Goal: Navigation & Orientation: Find specific page/section

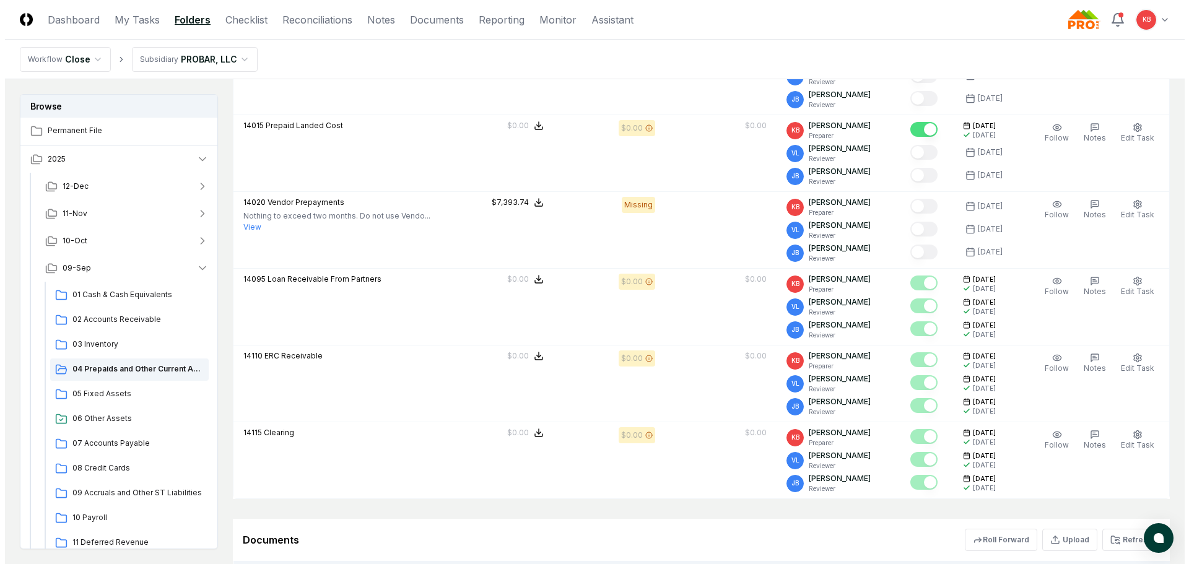
scroll to position [1168, 0]
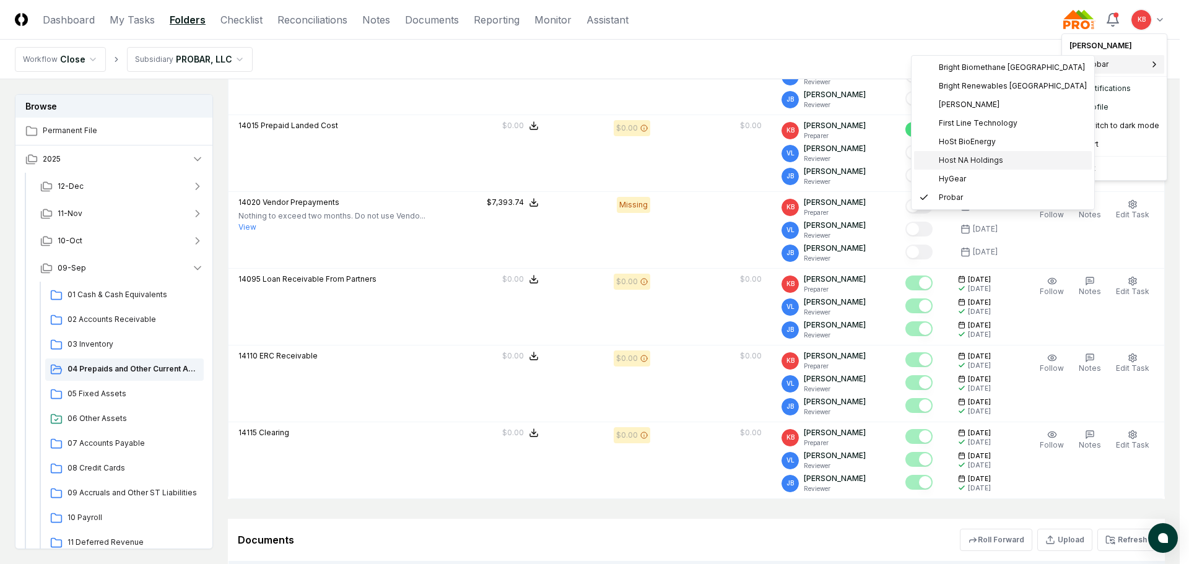
click at [969, 163] on span "Host NA Holdings" at bounding box center [971, 160] width 64 height 11
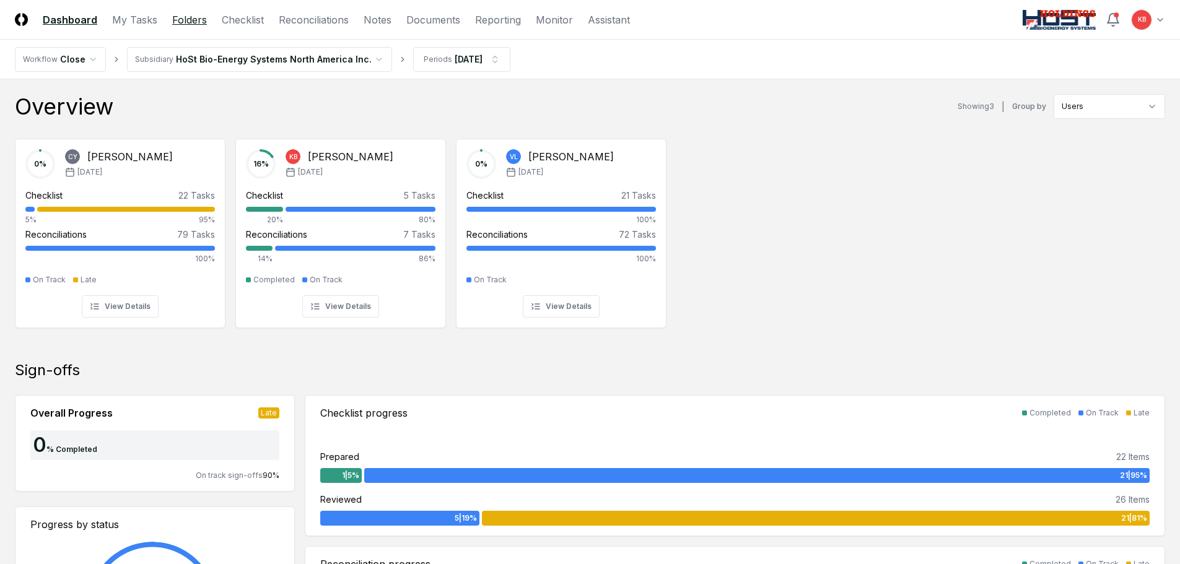
click at [183, 20] on link "Folders" at bounding box center [189, 19] width 35 height 15
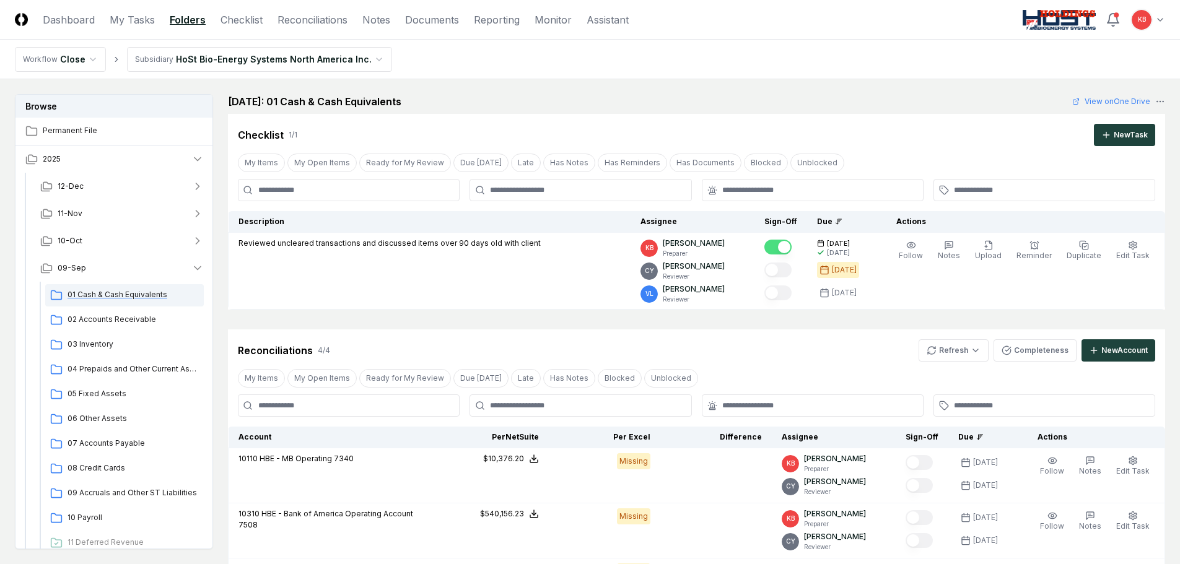
click at [121, 289] on span "01 Cash & Cash Equivalents" at bounding box center [133, 294] width 131 height 11
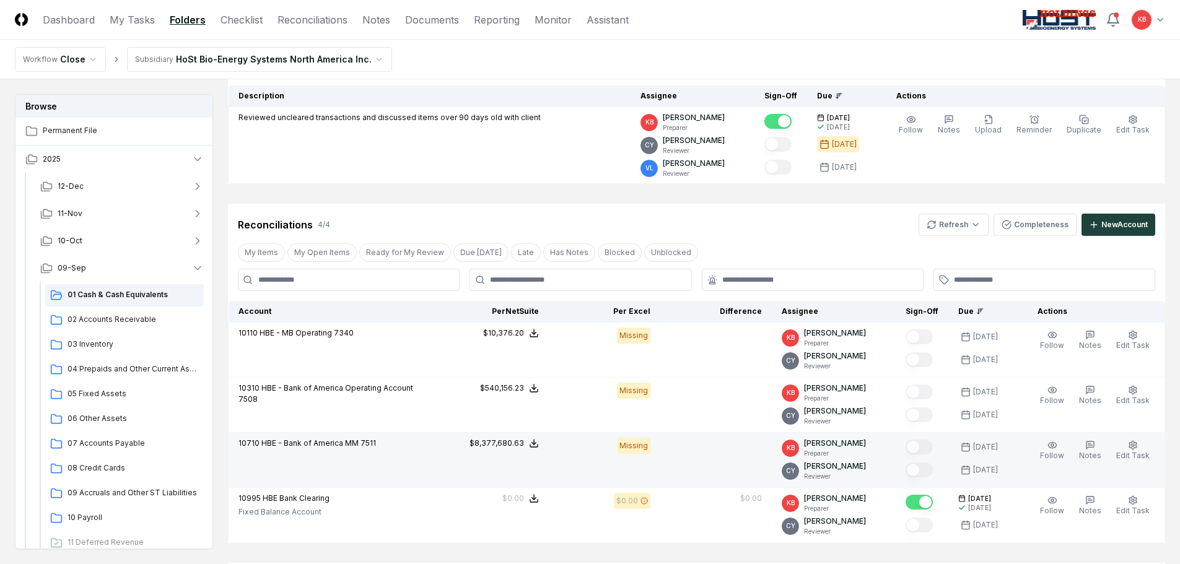
scroll to position [206, 0]
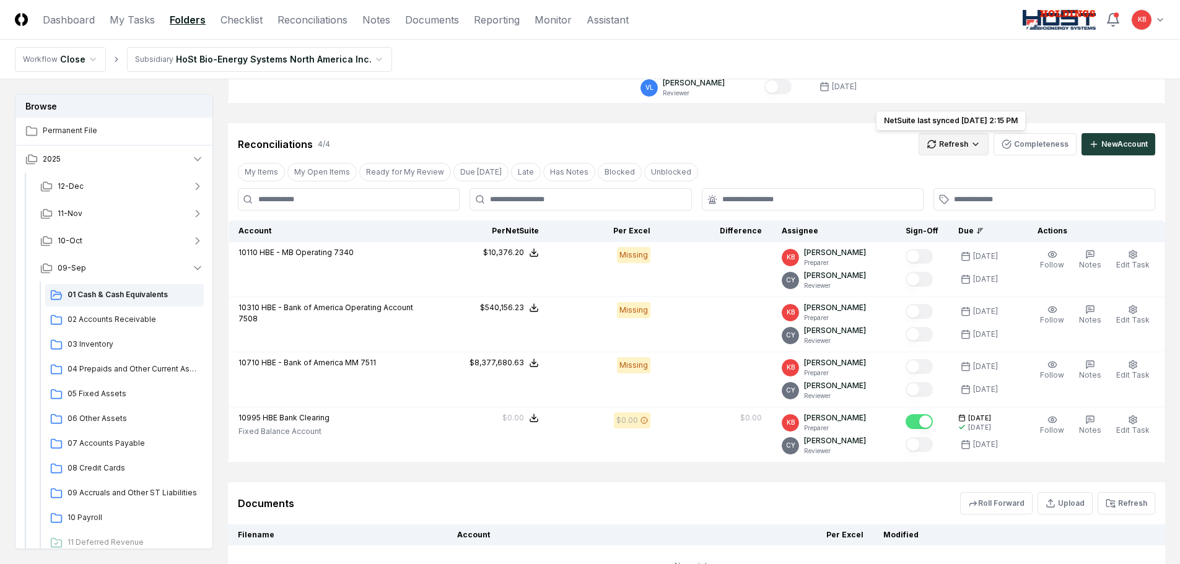
click at [956, 150] on html "CloseCore Dashboard My Tasks Folders Checklist Reconciliations Notes Documents …" at bounding box center [590, 235] width 1180 height 882
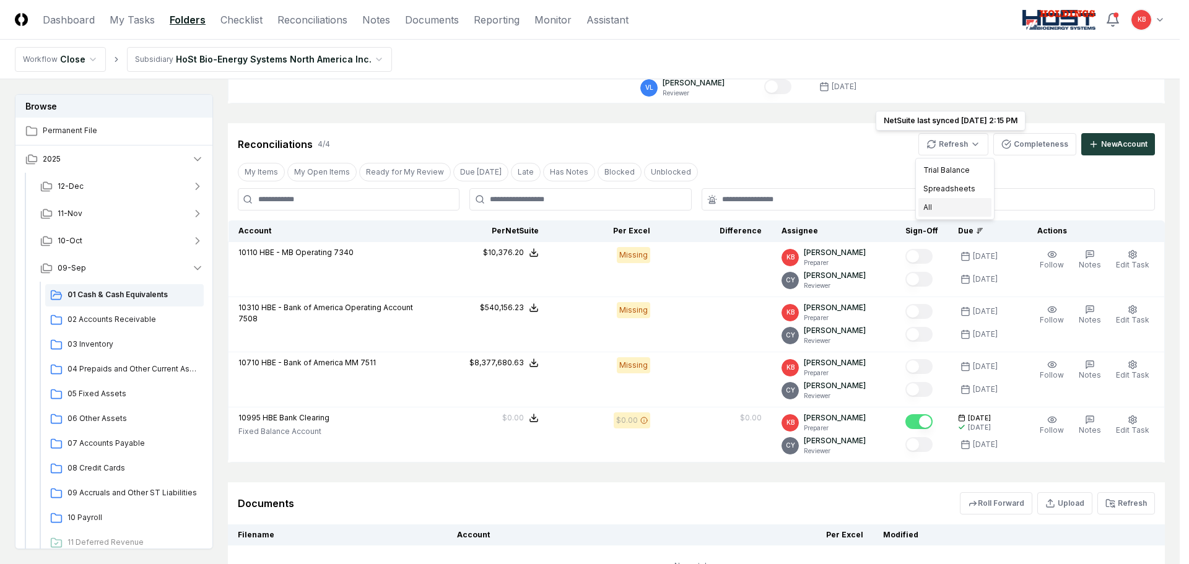
click at [935, 208] on div "All" at bounding box center [954, 207] width 73 height 19
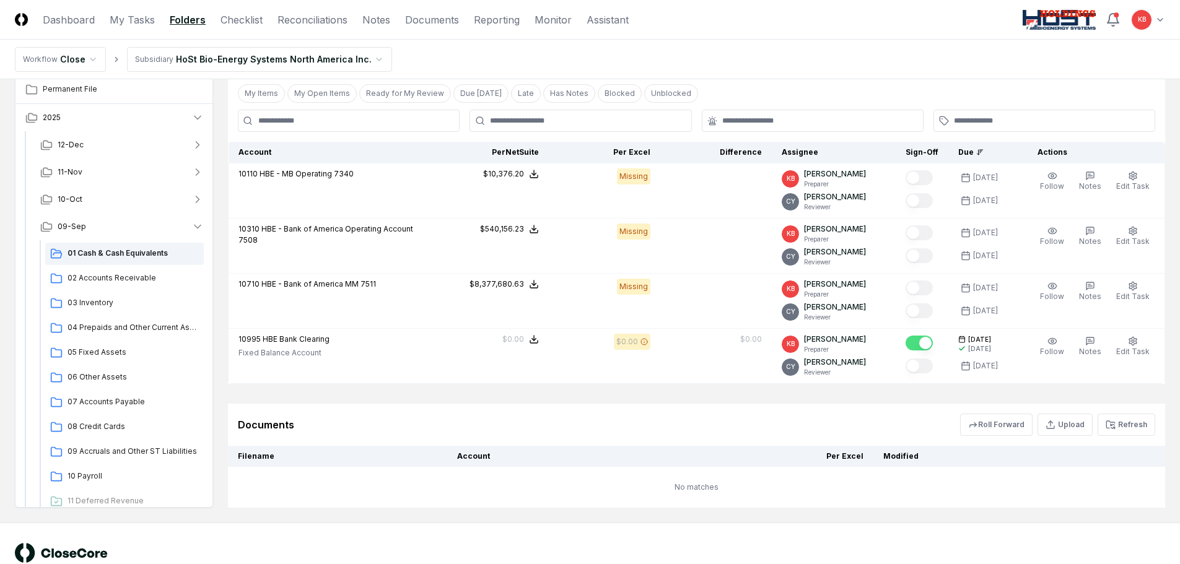
scroll to position [315, 0]
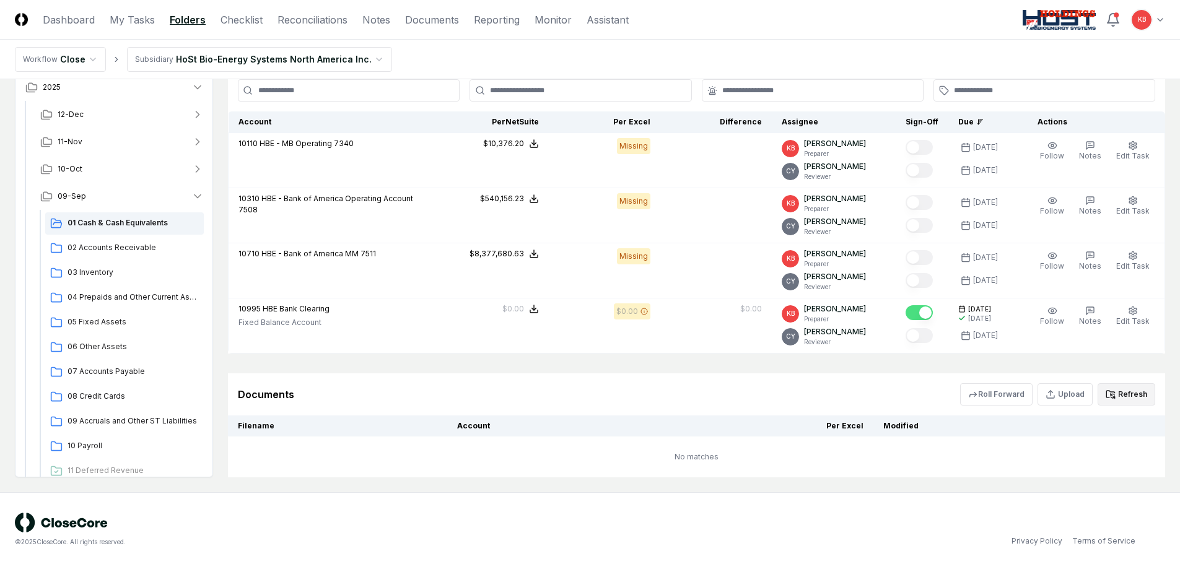
click at [1131, 393] on button "Refresh" at bounding box center [1126, 394] width 58 height 22
click at [1149, 395] on button "Refresh" at bounding box center [1126, 394] width 58 height 22
click at [1114, 395] on icon at bounding box center [1112, 394] width 4 height 1
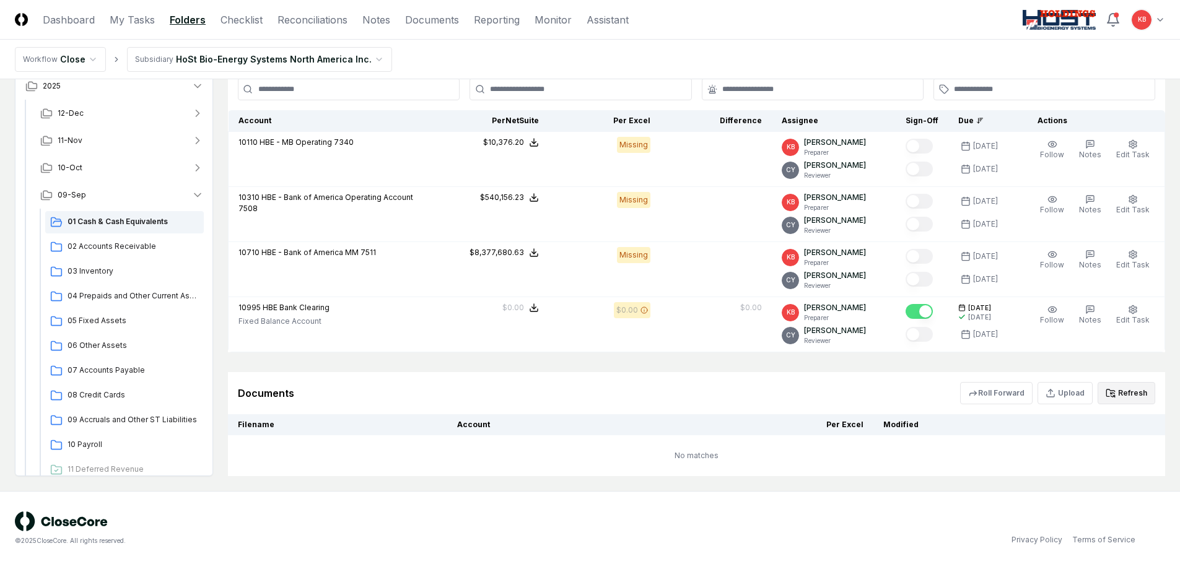
scroll to position [318, 0]
click at [1110, 395] on icon at bounding box center [1110, 392] width 10 height 10
click at [1110, 394] on icon at bounding box center [1110, 392] width 10 height 10
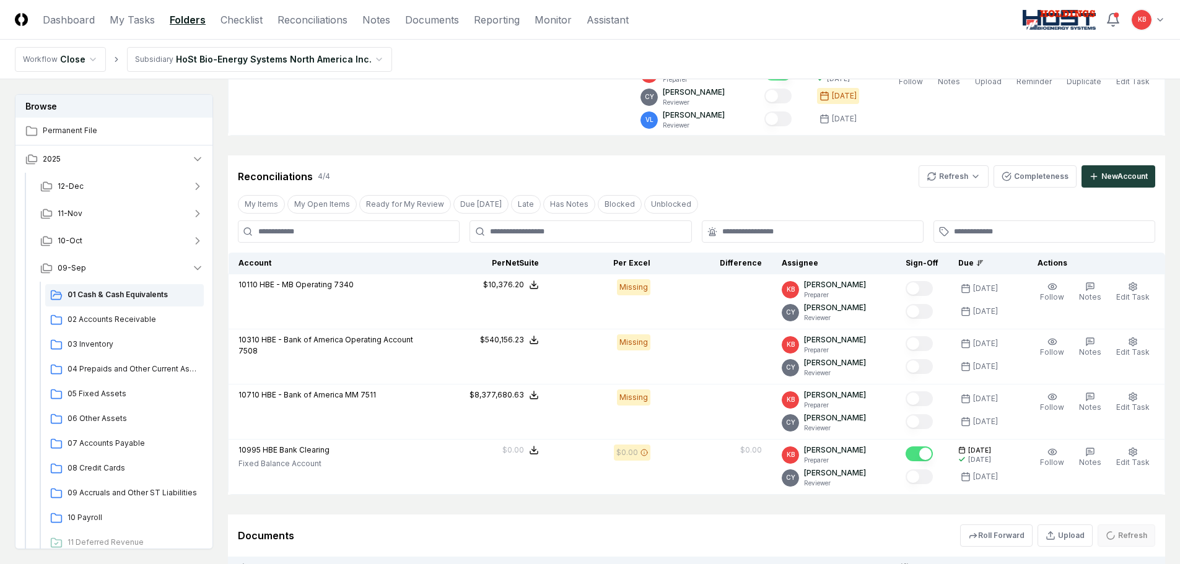
scroll to position [173, 0]
click at [932, 177] on html "CloseCore Dashboard My Tasks Folders Checklist Reconciliations Notes Documents …" at bounding box center [590, 268] width 1180 height 882
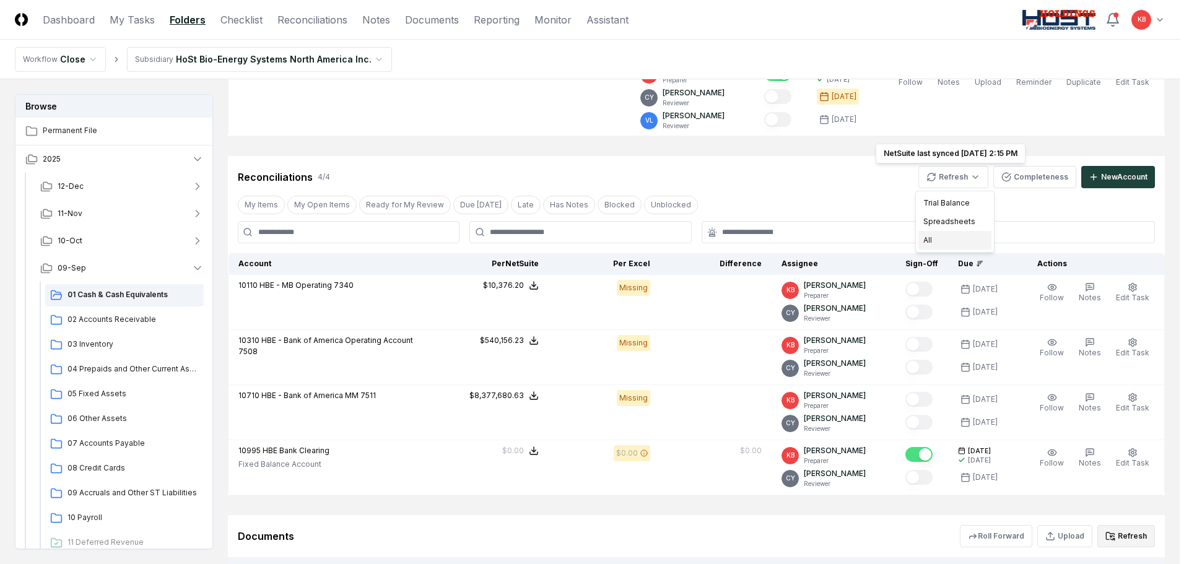
click at [924, 237] on div "All" at bounding box center [954, 240] width 73 height 19
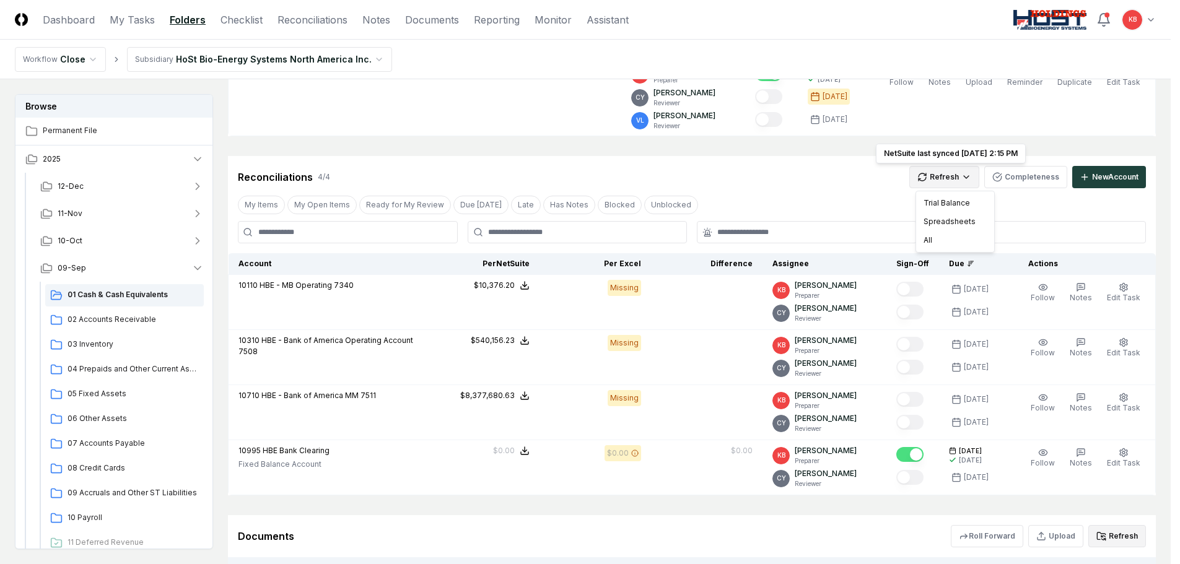
click at [975, 183] on html "CloseCore Dashboard My Tasks Folders Checklist Reconciliations Notes Documents …" at bounding box center [590, 268] width 1180 height 882
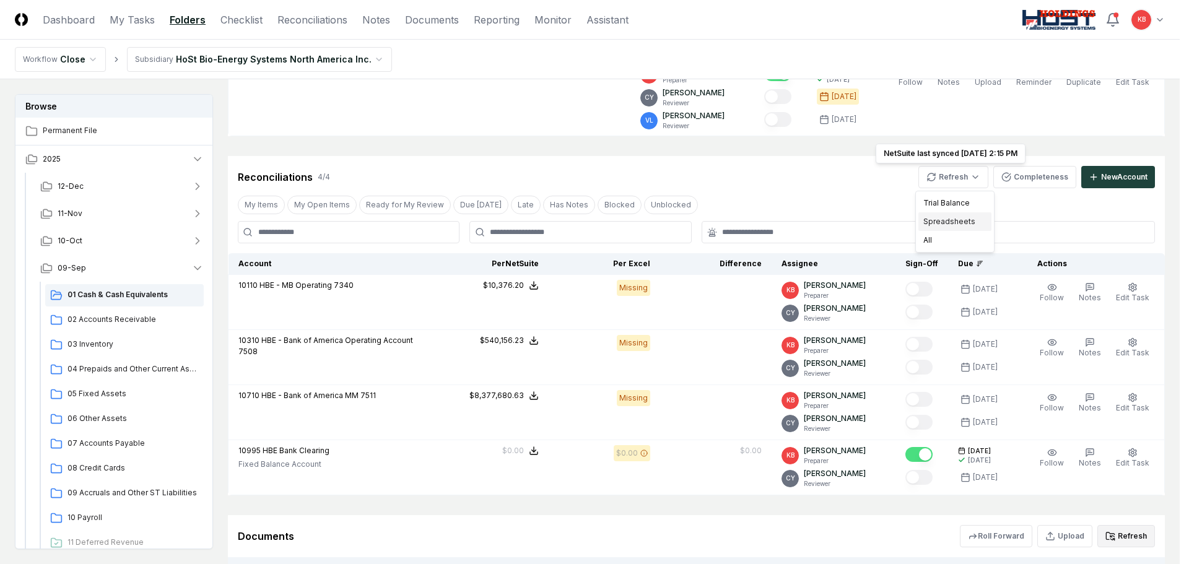
click at [949, 224] on div "Spreadsheets" at bounding box center [954, 221] width 73 height 19
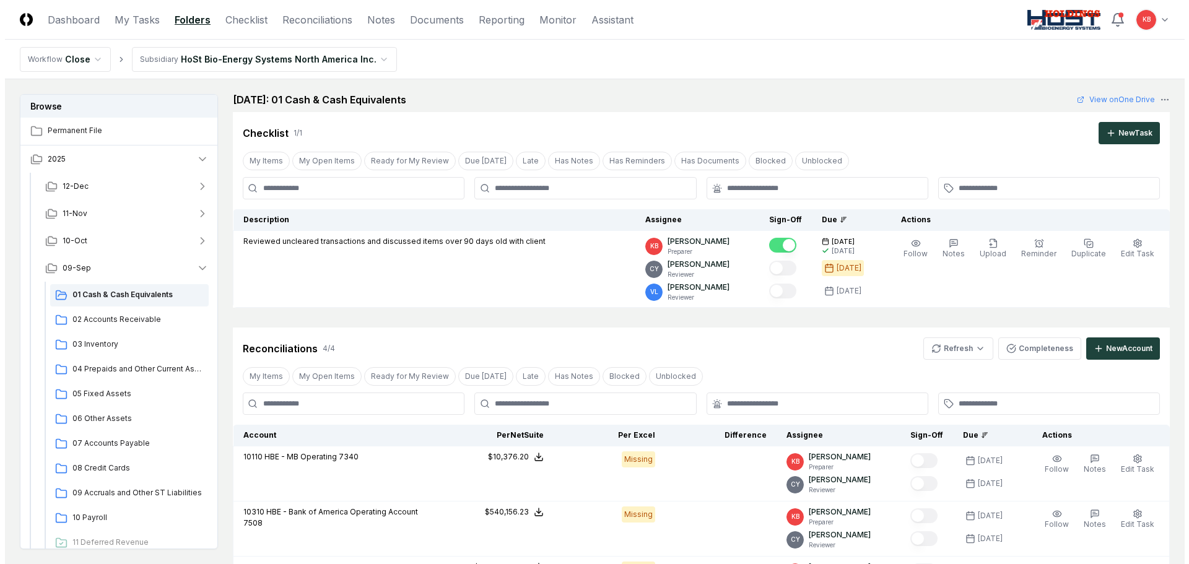
scroll to position [0, 0]
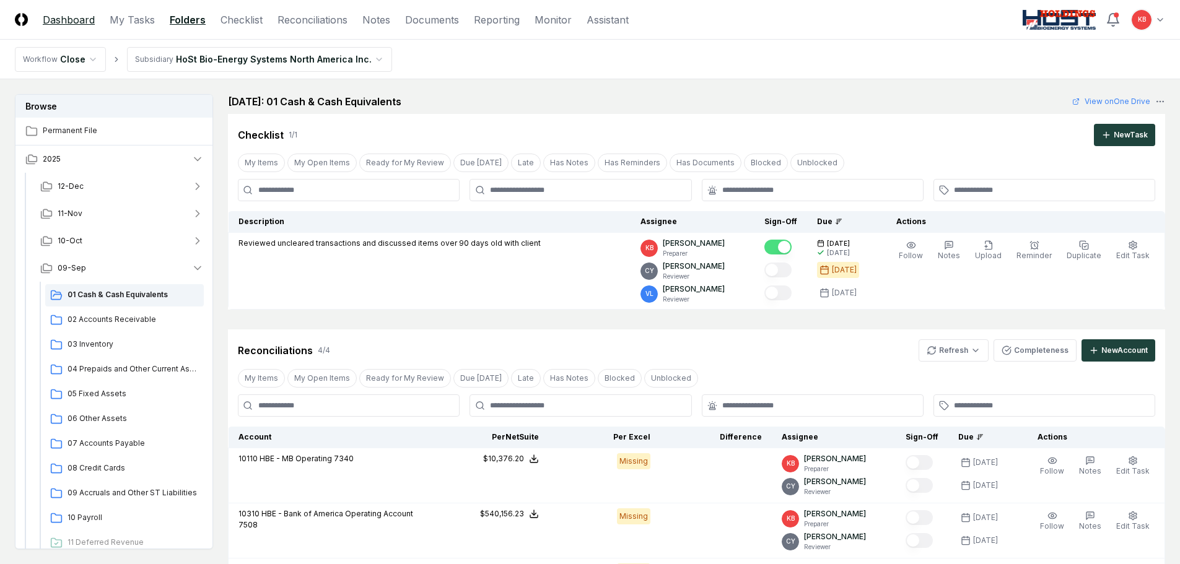
click at [81, 24] on link "Dashboard" at bounding box center [69, 19] width 52 height 15
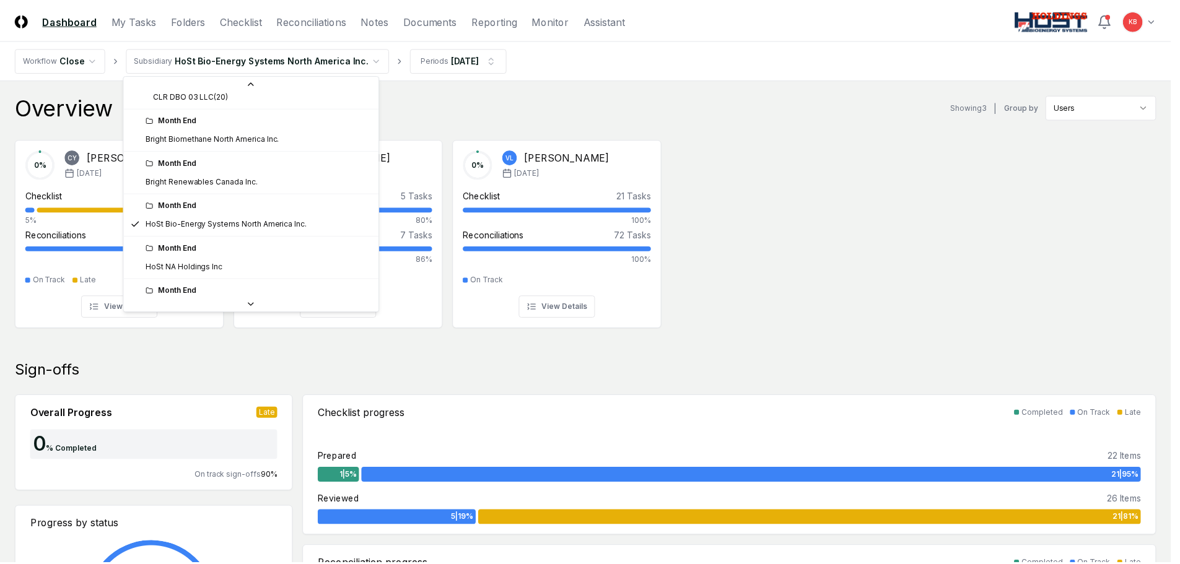
scroll to position [124, 0]
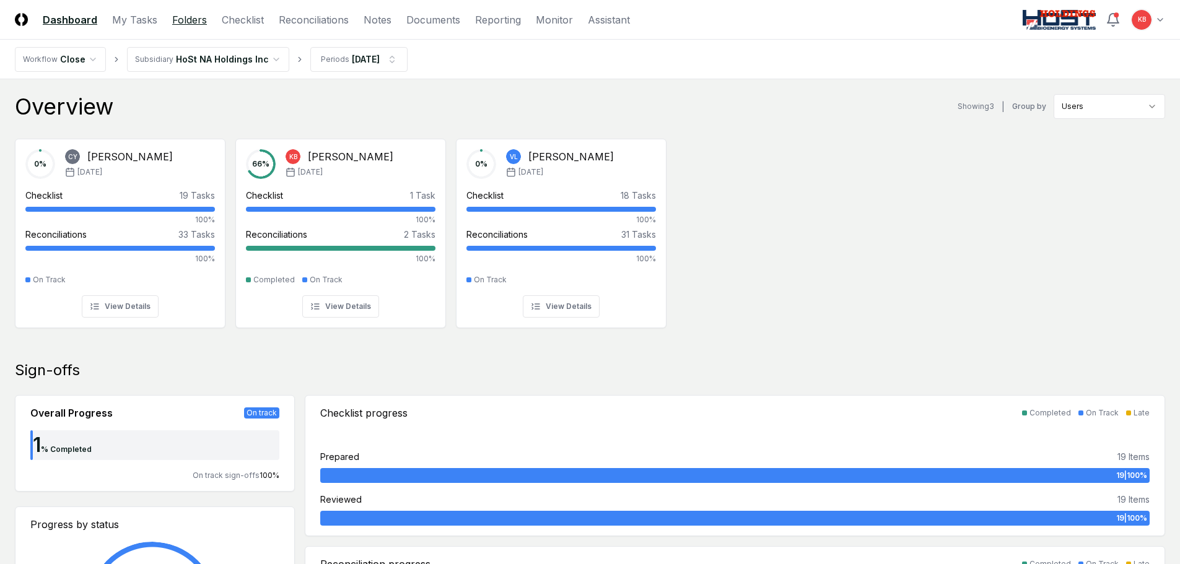
click at [202, 20] on link "Folders" at bounding box center [189, 19] width 35 height 15
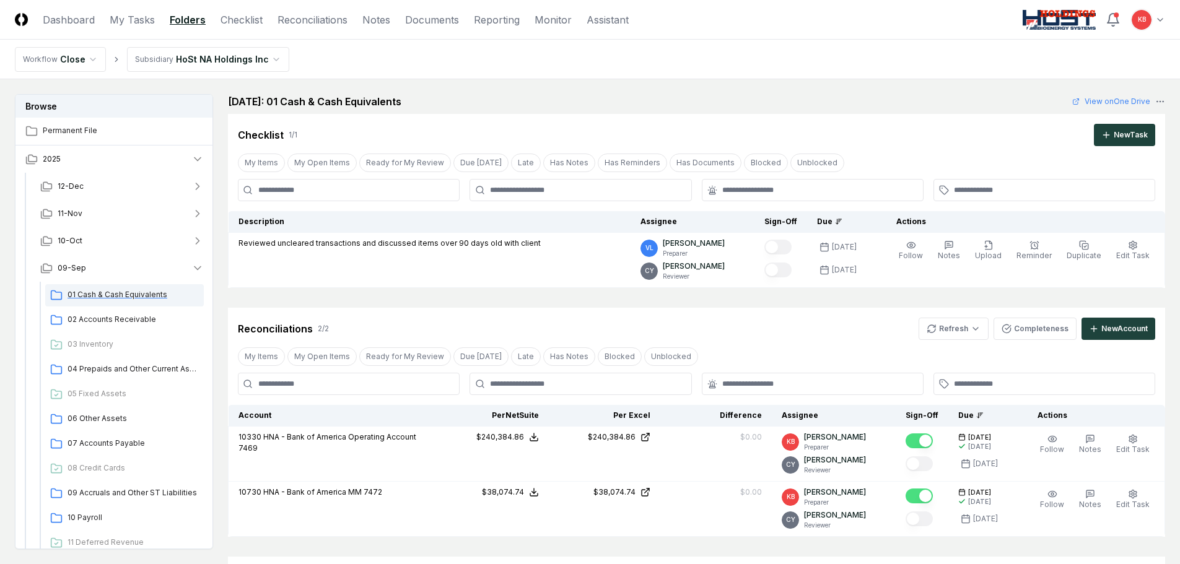
click at [102, 297] on span "01 Cash & Cash Equivalents" at bounding box center [133, 294] width 131 height 11
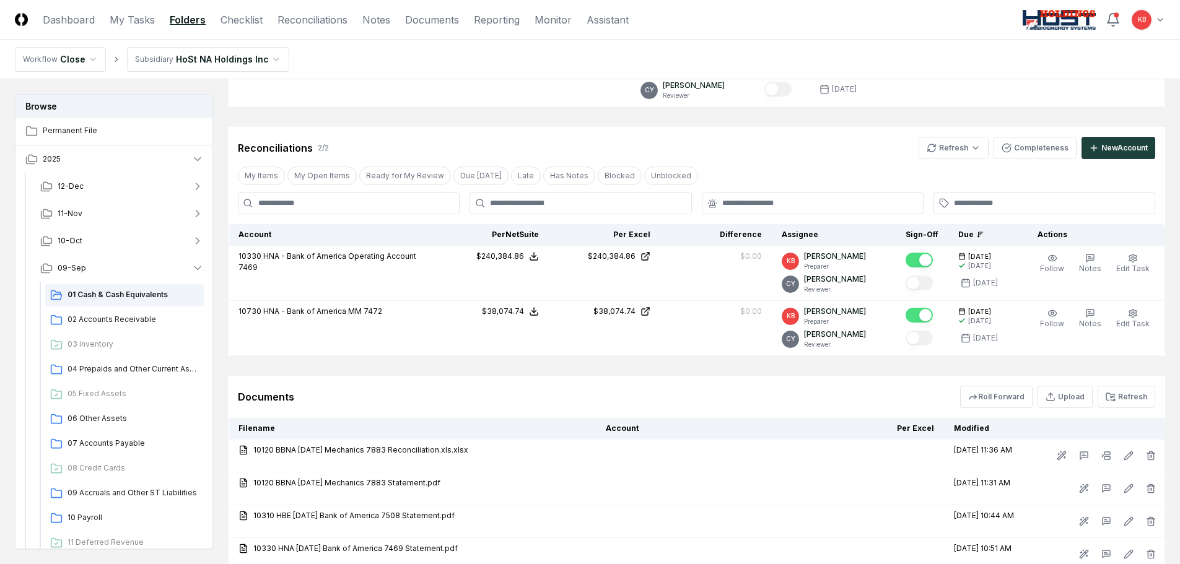
scroll to position [53, 0]
